Goal: Navigation & Orientation: Find specific page/section

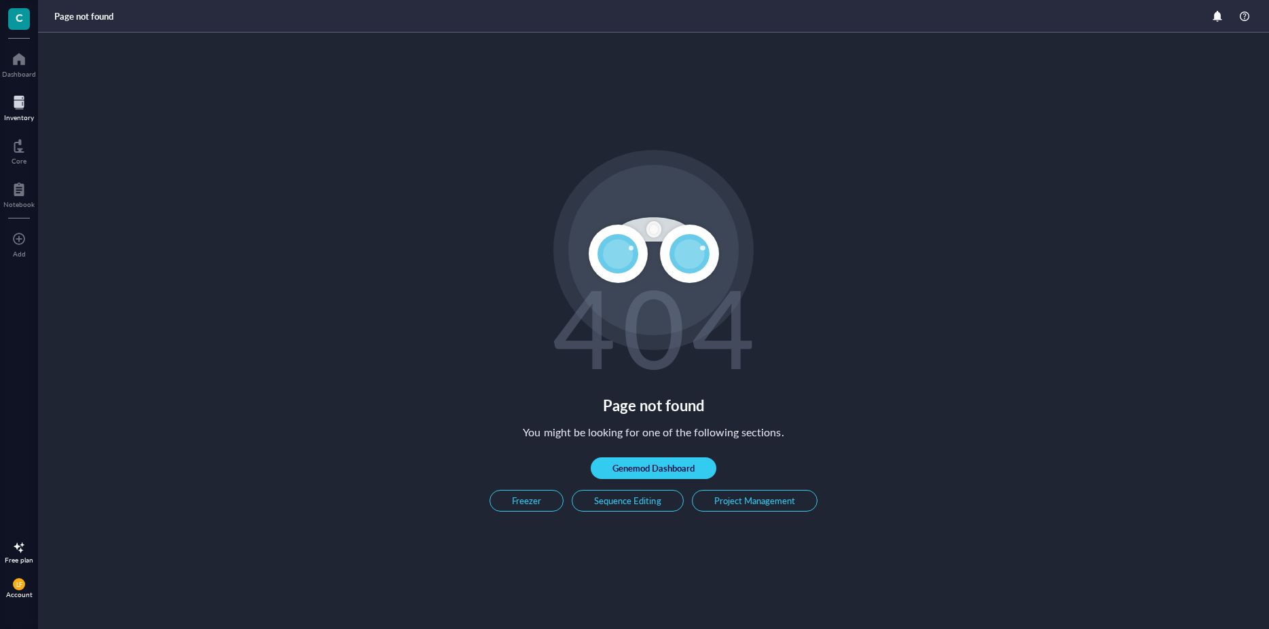
click at [20, 104] on div at bounding box center [19, 103] width 30 height 22
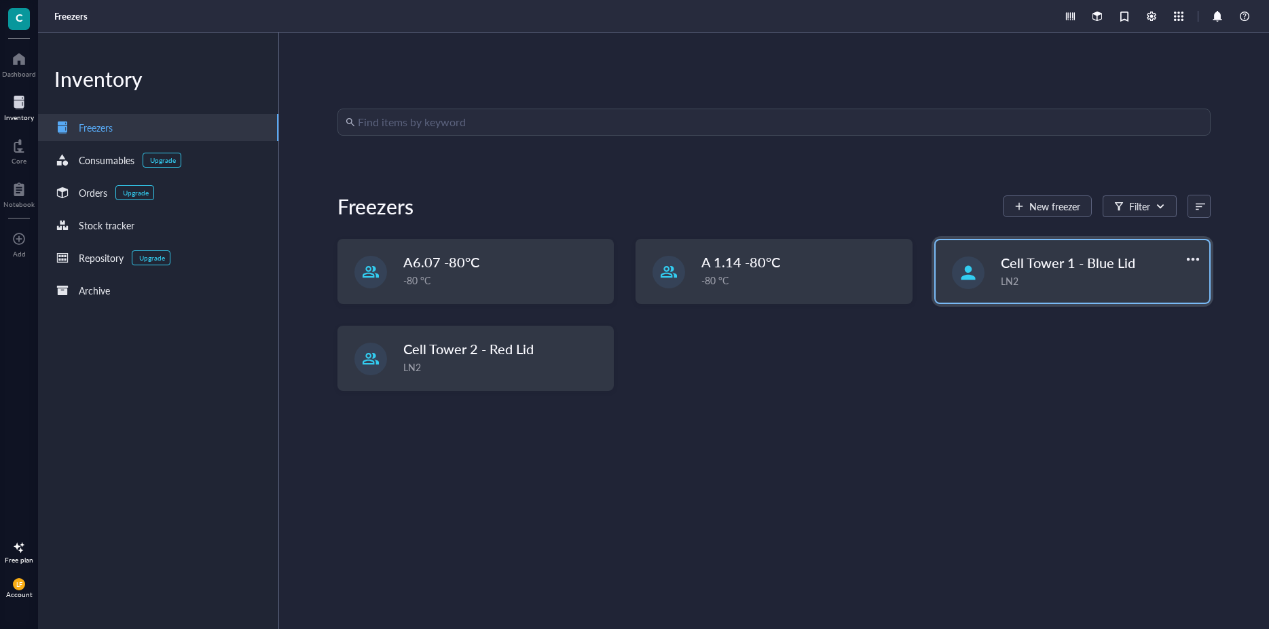
click at [1039, 270] on span "Cell Tower 1 - Blue Lid" at bounding box center [1068, 262] width 134 height 19
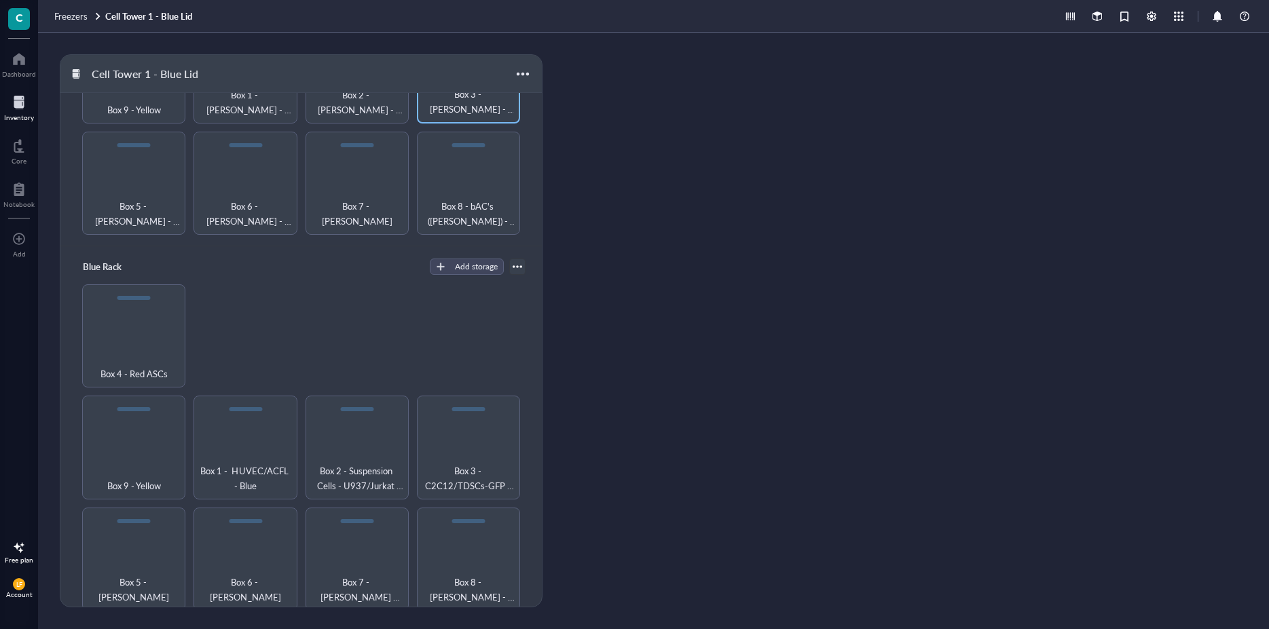
scroll to position [428, 0]
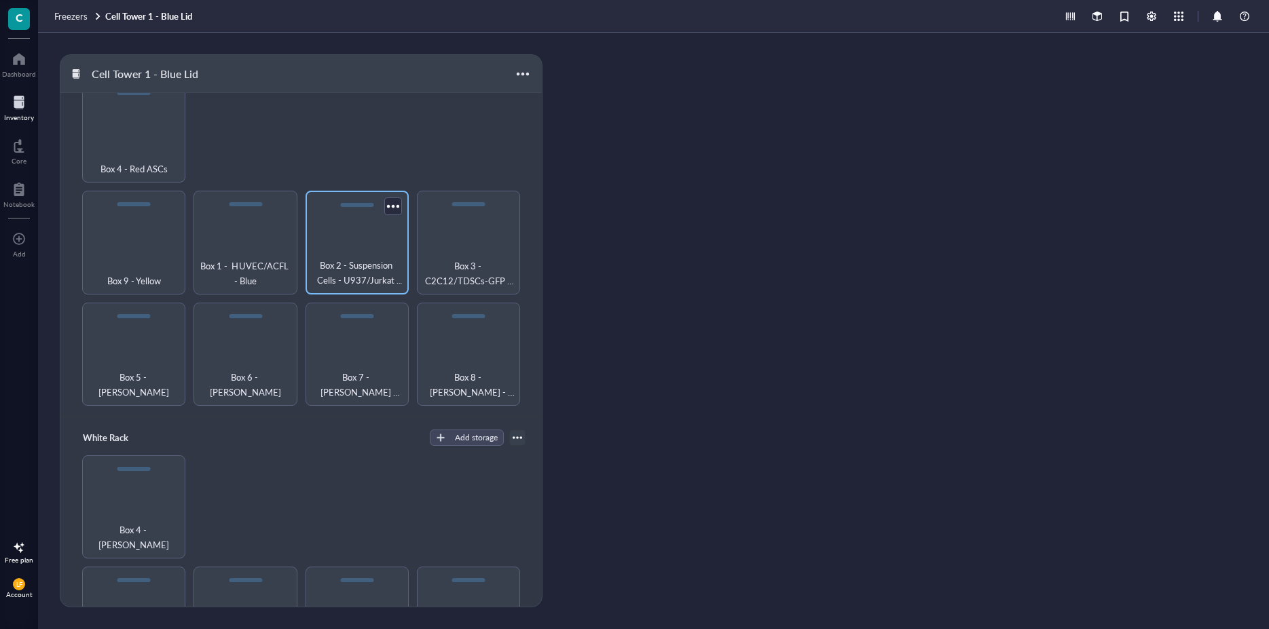
click at [325, 258] on span "Box 2 - Suspension Cells - U937/Jurkat T/NTERA-2/MM6 Yellow" at bounding box center [357, 273] width 90 height 30
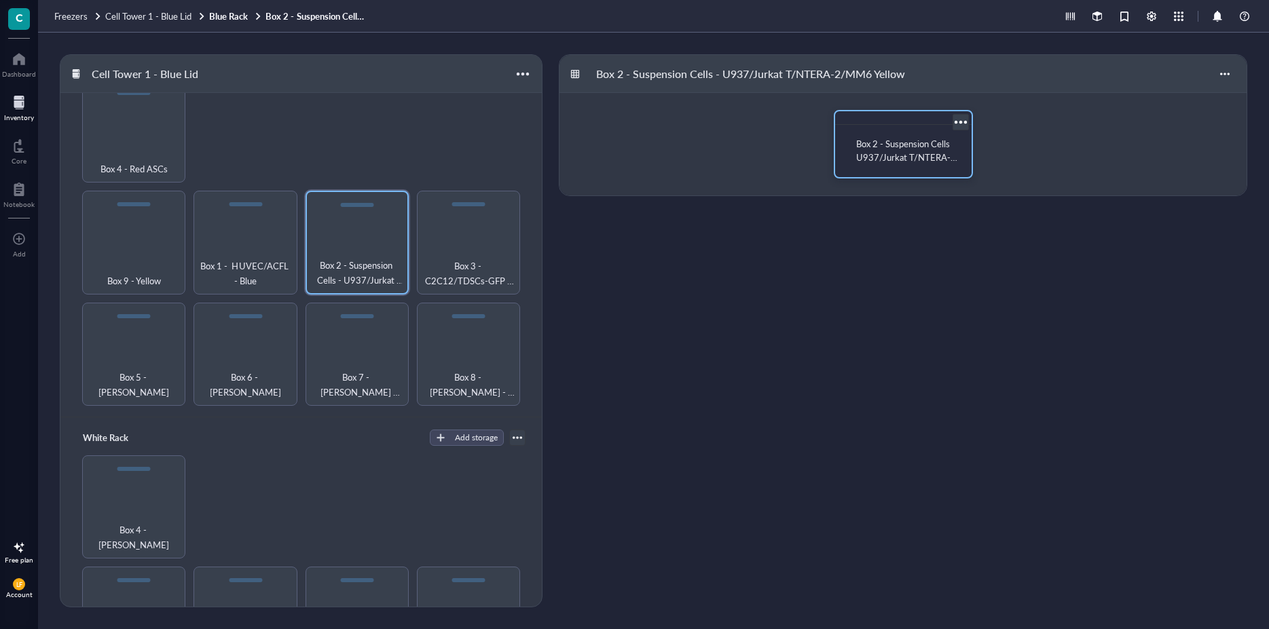
click at [879, 149] on span "Box 2 - Suspension Cells U937/Jurkat T/NTERA-2/MM6- Yellow" at bounding box center [906, 157] width 101 height 40
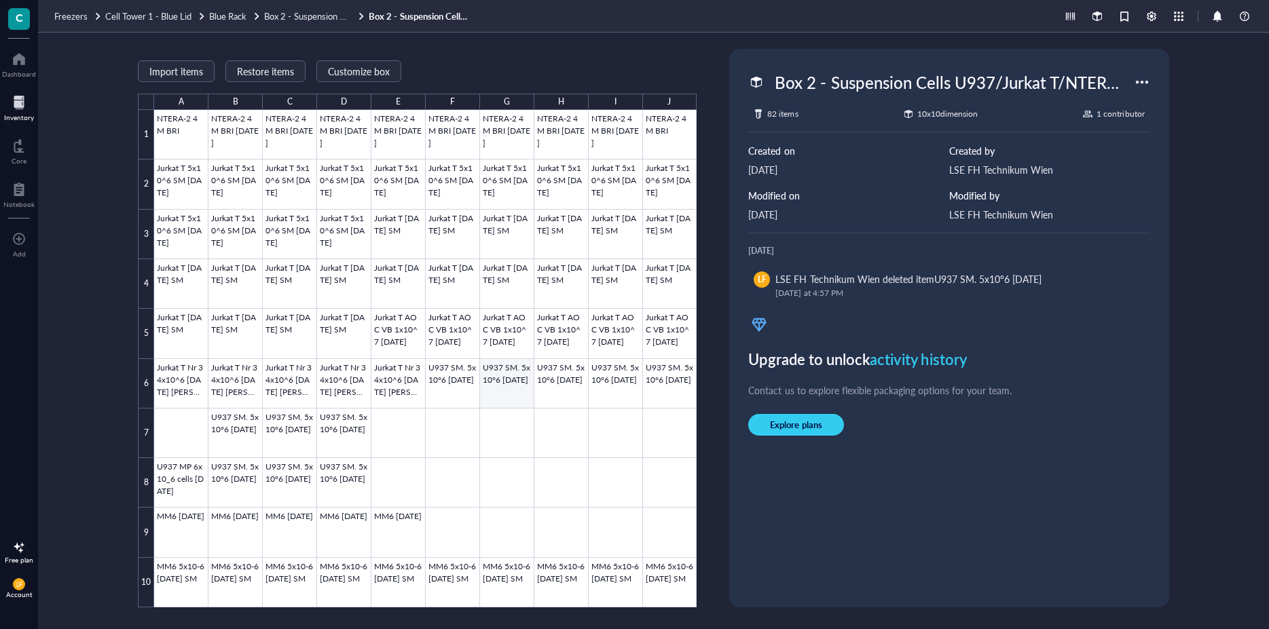
click at [504, 377] on div at bounding box center [425, 359] width 542 height 498
